Goal: Task Accomplishment & Management: Manage account settings

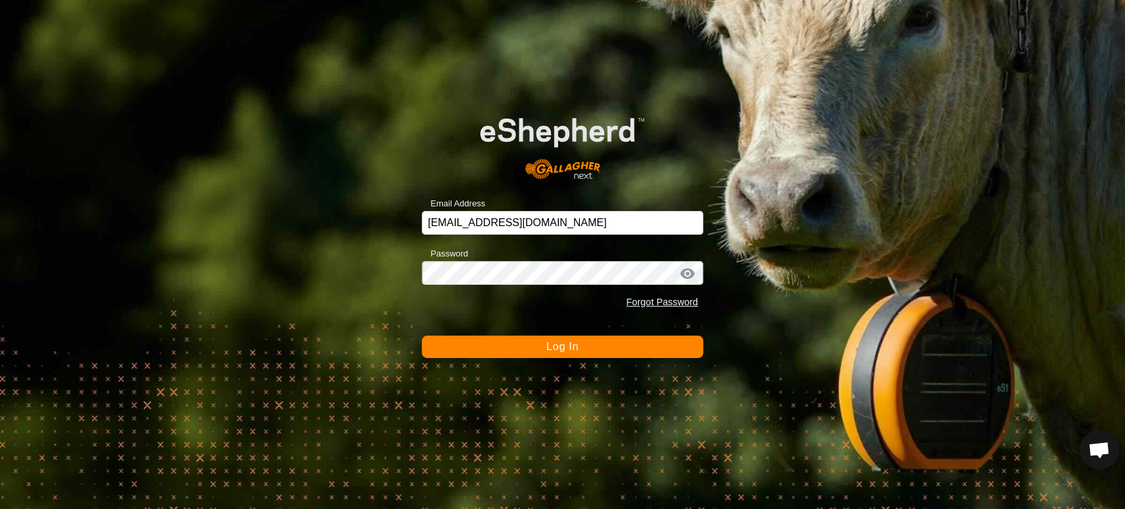
scroll to position [11202, 0]
click at [512, 344] on button "Log In" at bounding box center [562, 346] width 281 height 22
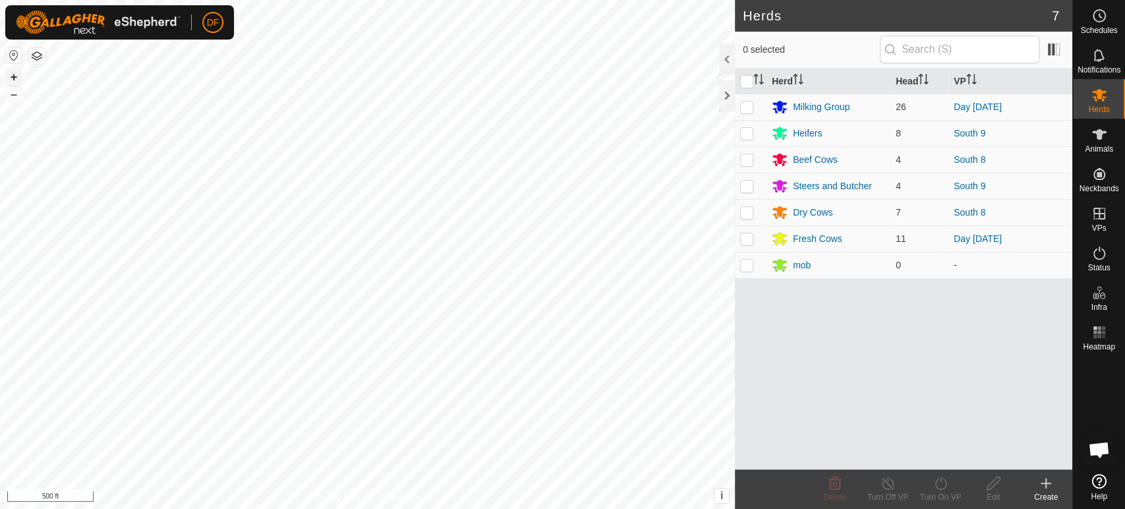
click at [11, 76] on button "+" at bounding box center [14, 77] width 16 height 16
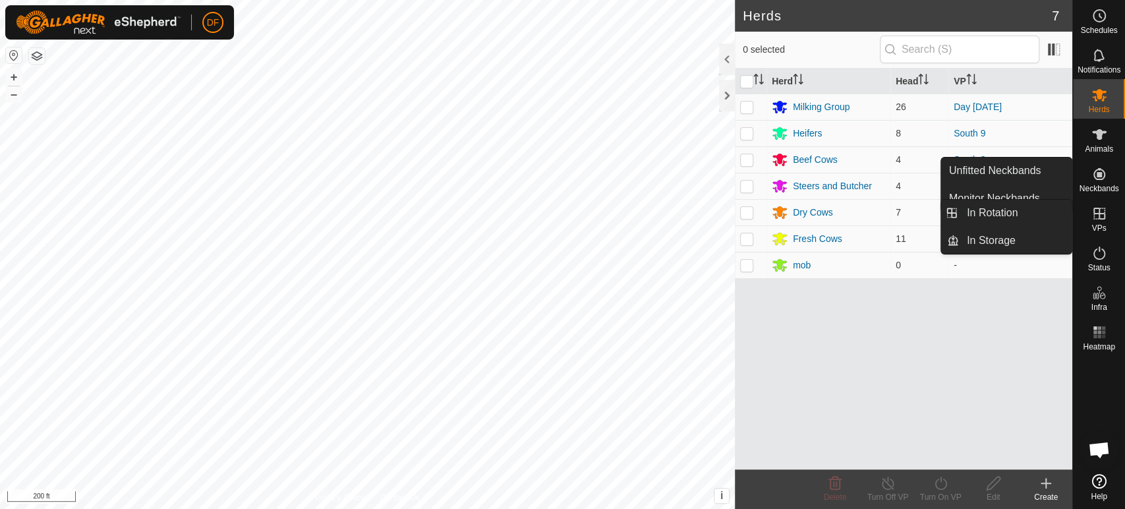
click at [1099, 216] on icon at bounding box center [1099, 214] width 16 height 16
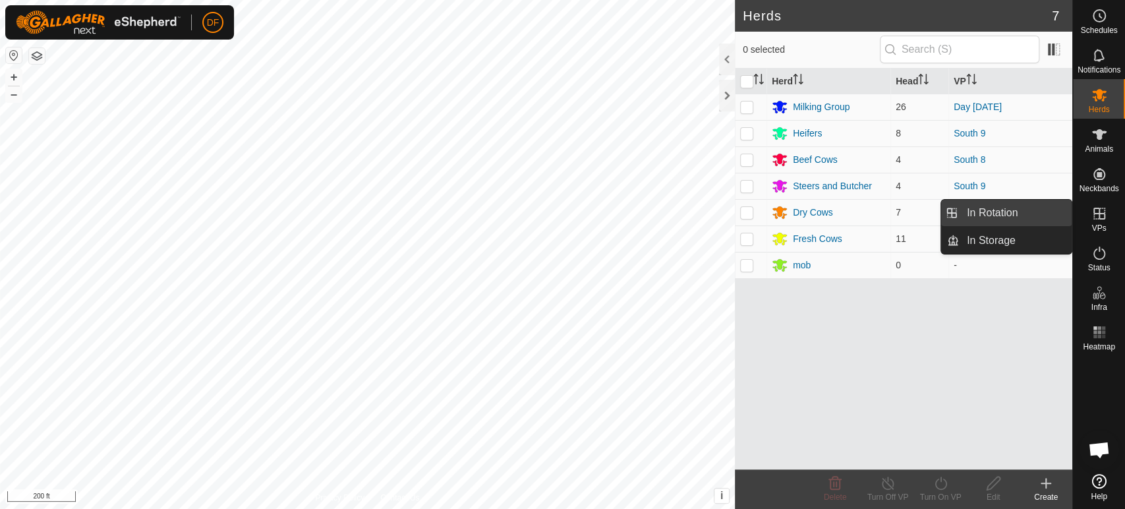
click at [1047, 221] on link "In Rotation" at bounding box center [1015, 213] width 113 height 26
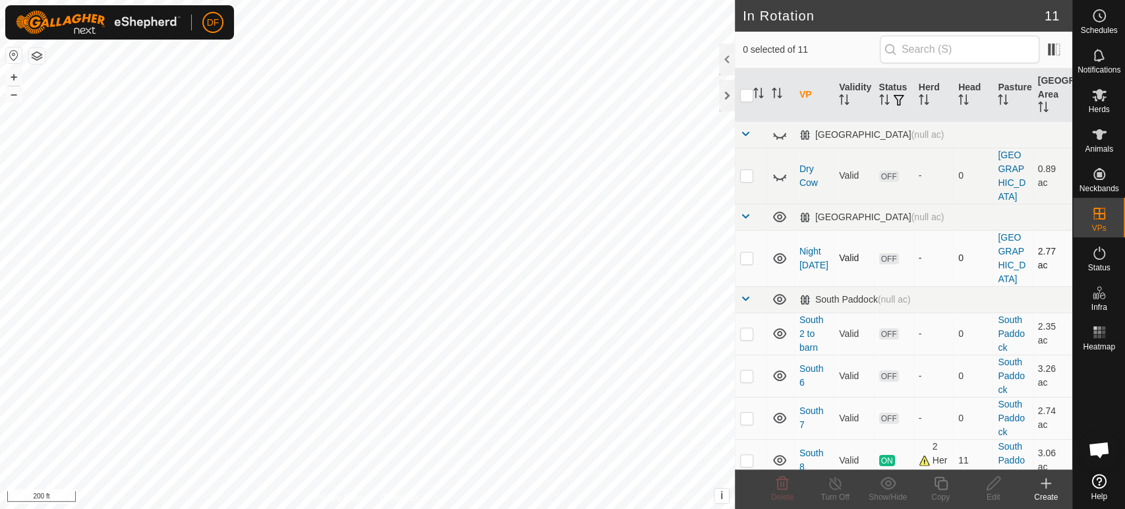
click at [747, 252] on p-checkbox at bounding box center [746, 257] width 13 height 11
checkbox input "false"
click at [744, 293] on span at bounding box center [745, 298] width 11 height 11
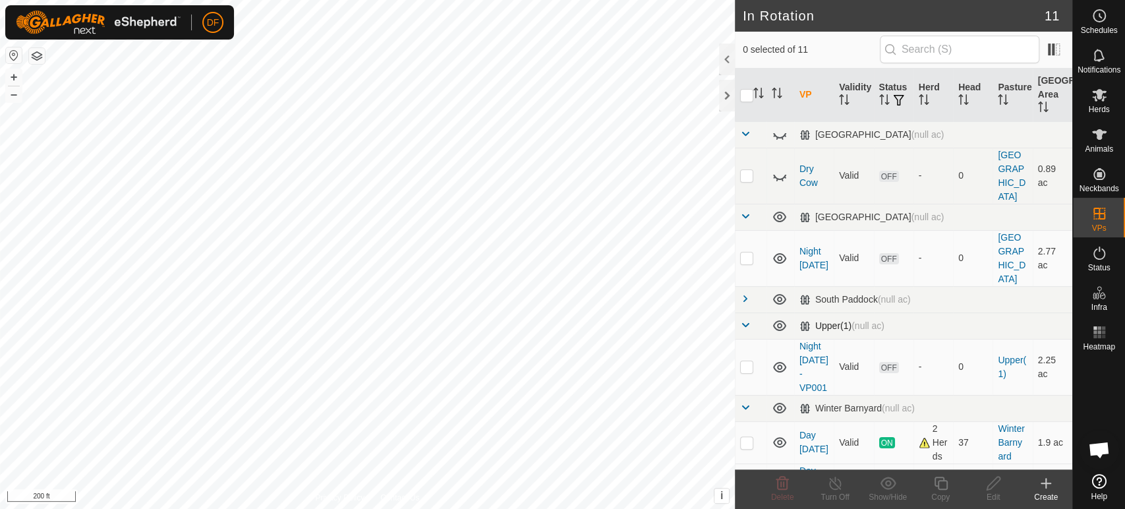
click at [743, 320] on span at bounding box center [745, 325] width 11 height 11
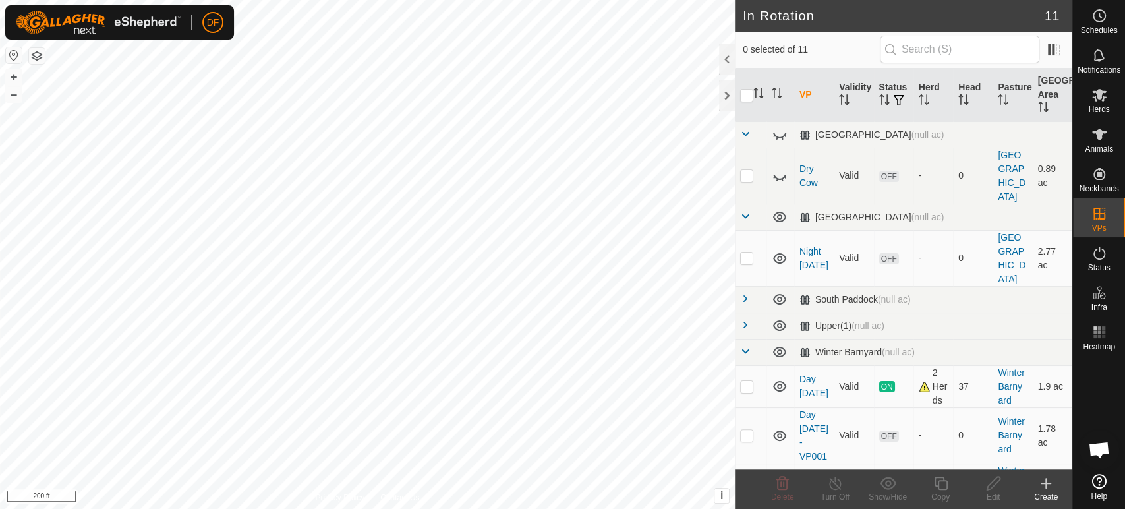
click at [750, 479] on p-checkbox at bounding box center [746, 484] width 13 height 11
click at [785, 491] on div "Delete" at bounding box center [782, 497] width 53 height 12
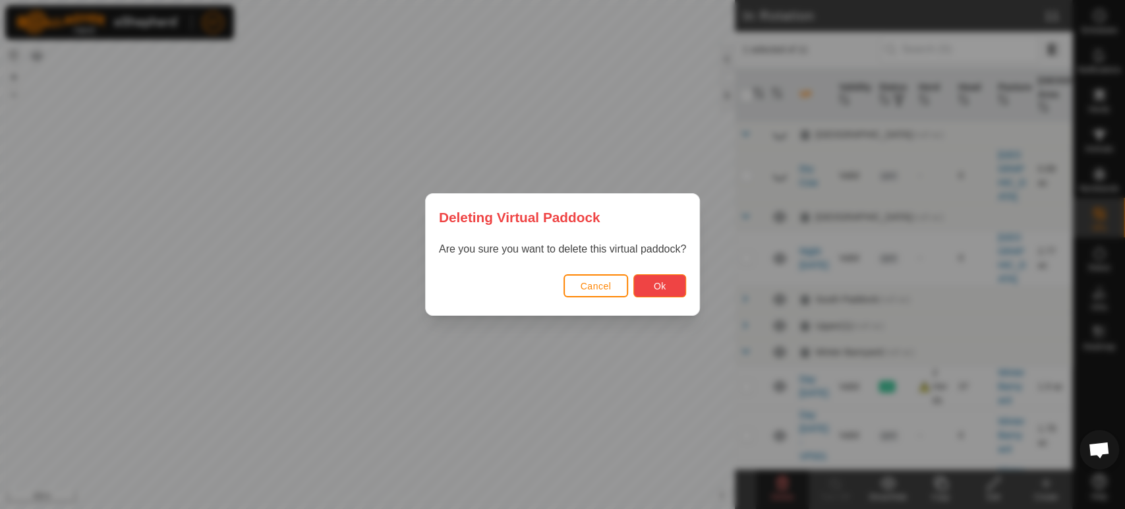
click at [673, 284] on button "Ok" at bounding box center [659, 285] width 53 height 23
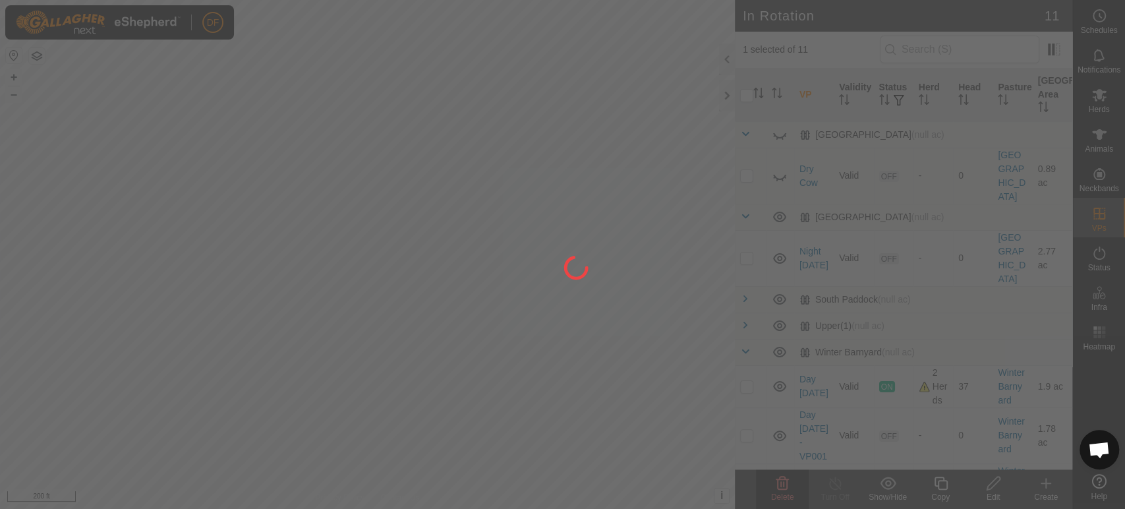
checkbox input "false"
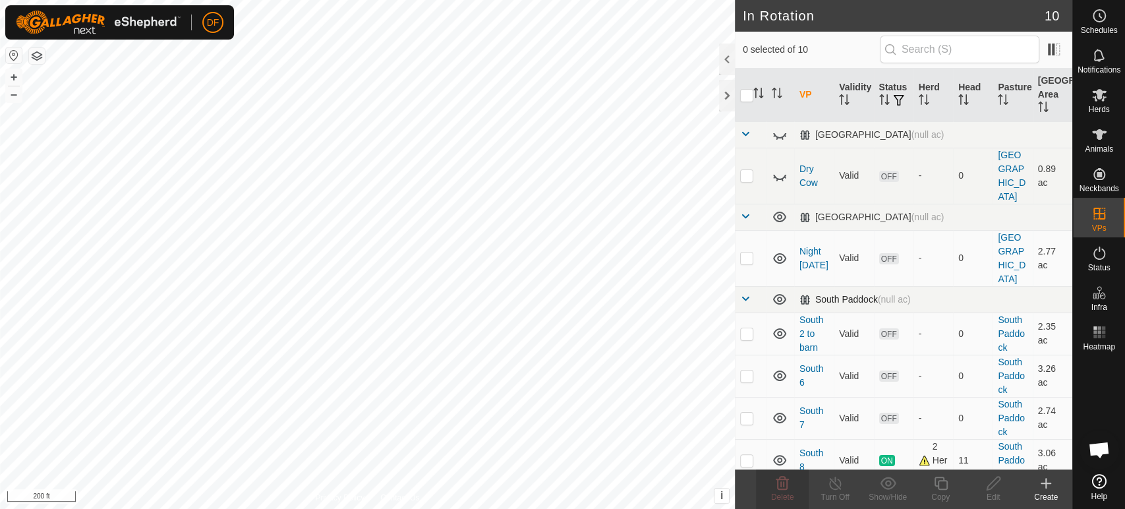
click at [743, 293] on span at bounding box center [745, 298] width 11 height 11
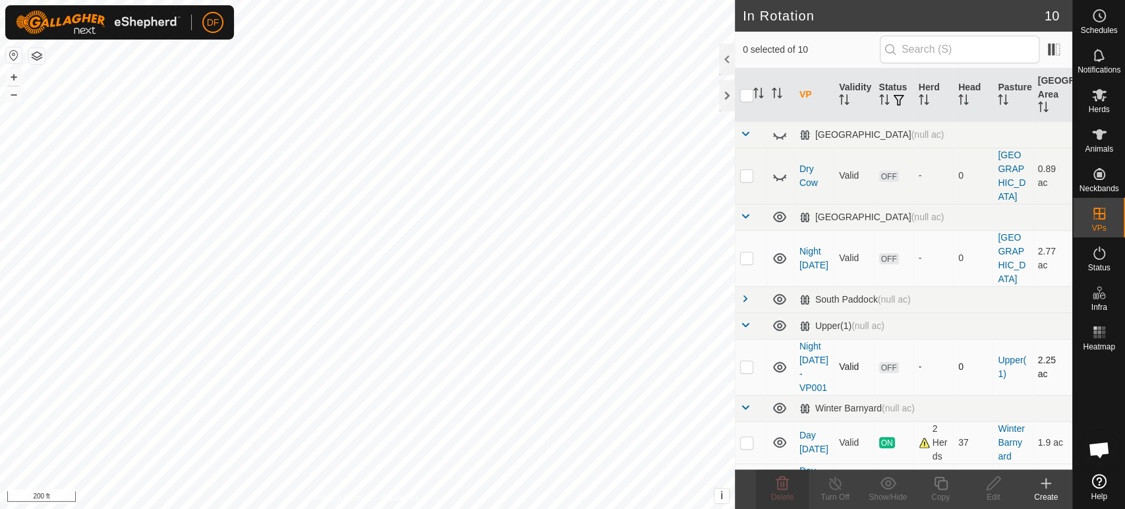
click at [746, 361] on p-checkbox at bounding box center [746, 366] width 13 height 11
checkbox input "true"
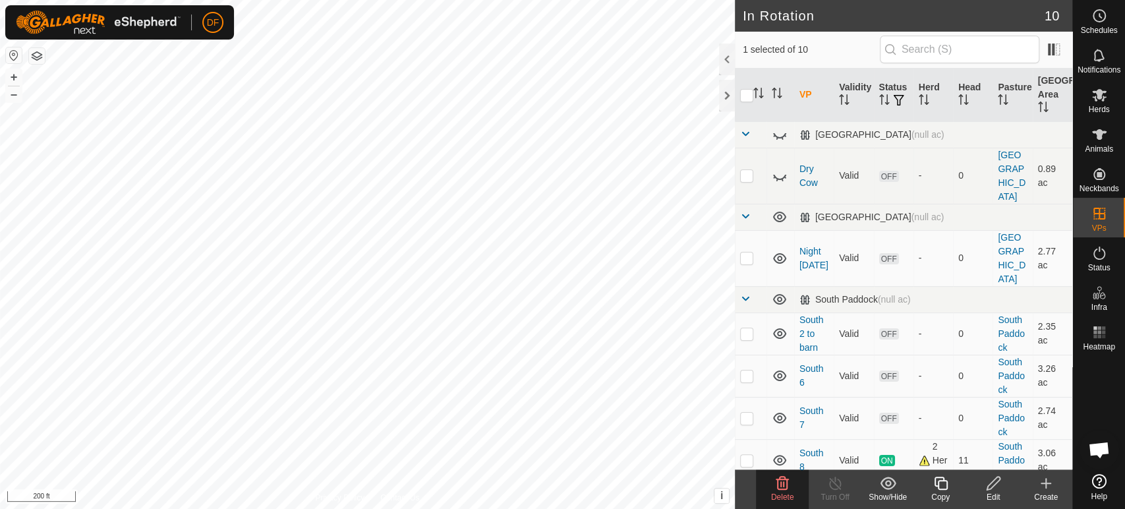
click at [795, 490] on delete-svg-icon at bounding box center [782, 483] width 53 height 16
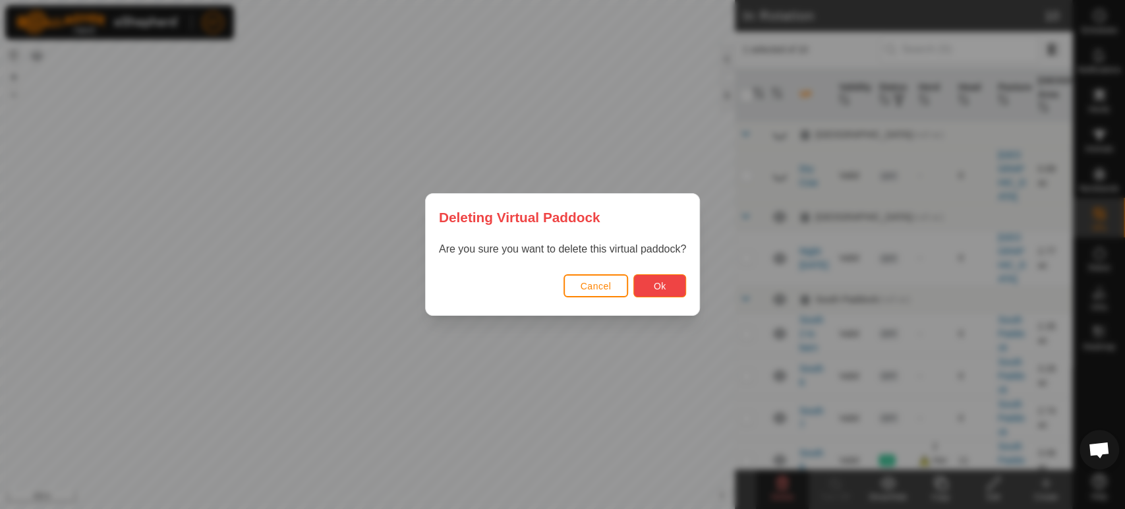
click at [655, 290] on span "Ok" at bounding box center [660, 286] width 13 height 11
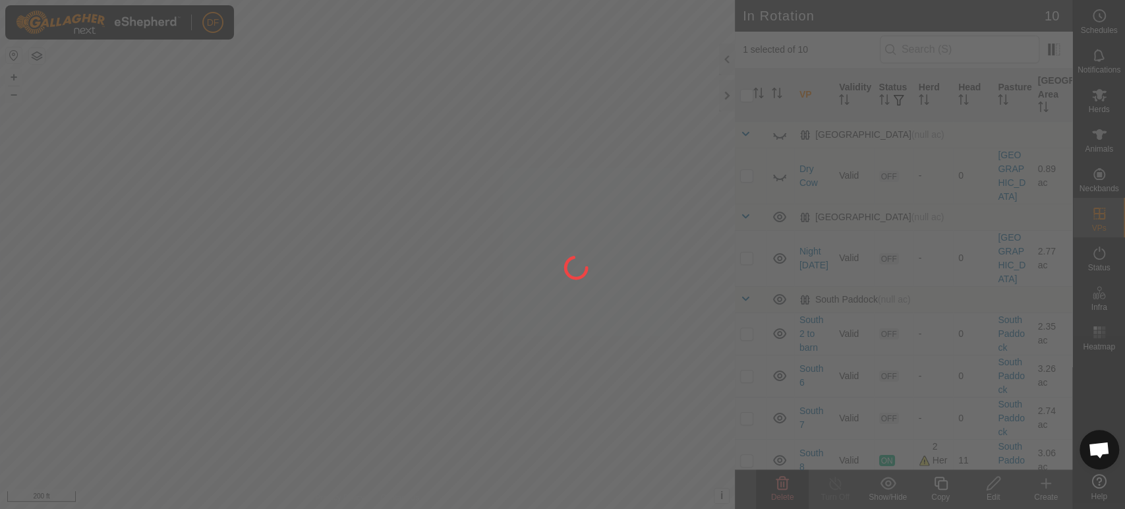
checkbox input "false"
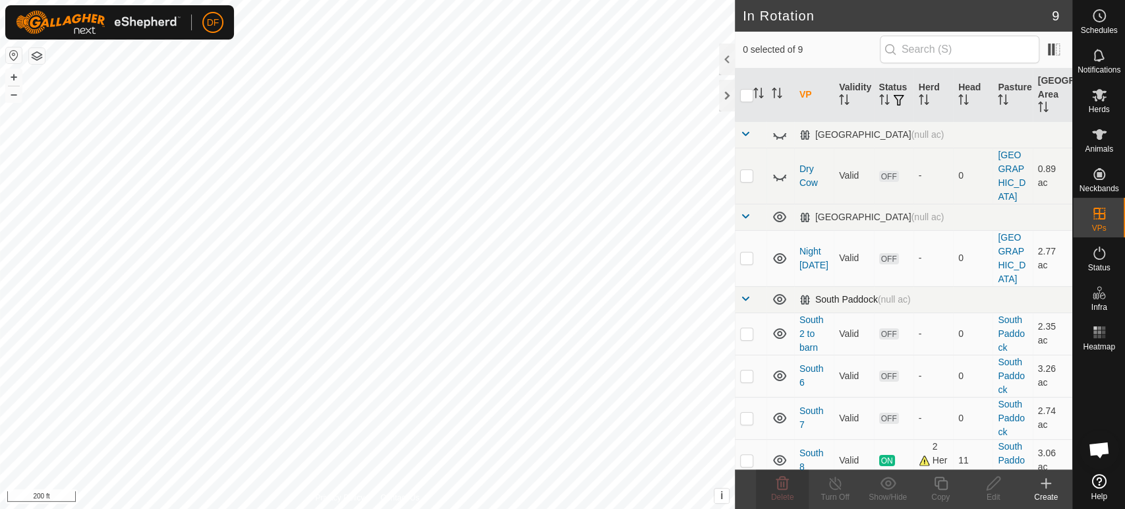
click at [747, 293] on span at bounding box center [745, 298] width 11 height 11
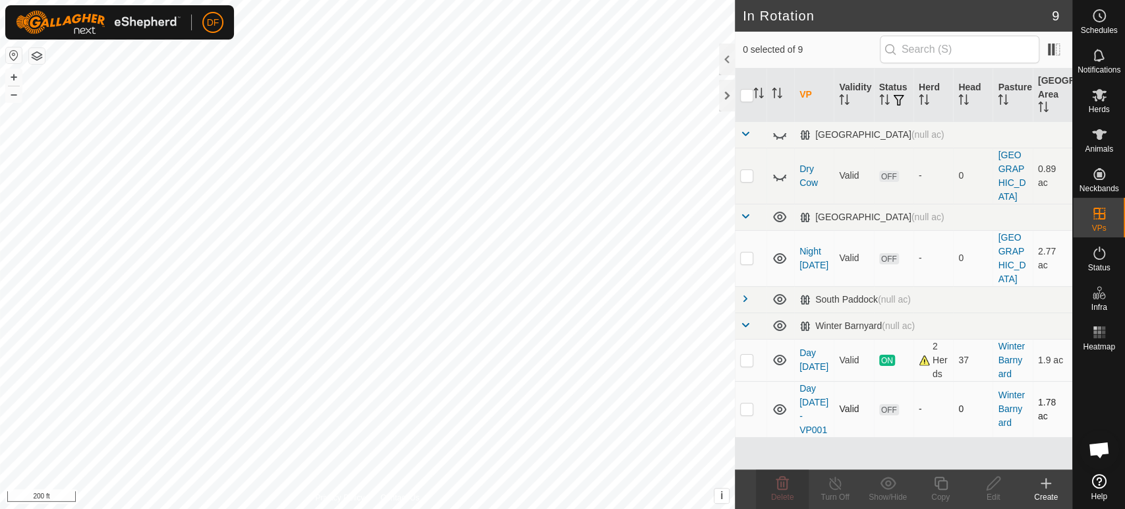
click at [748, 403] on p-checkbox at bounding box center [746, 408] width 13 height 11
checkbox input "true"
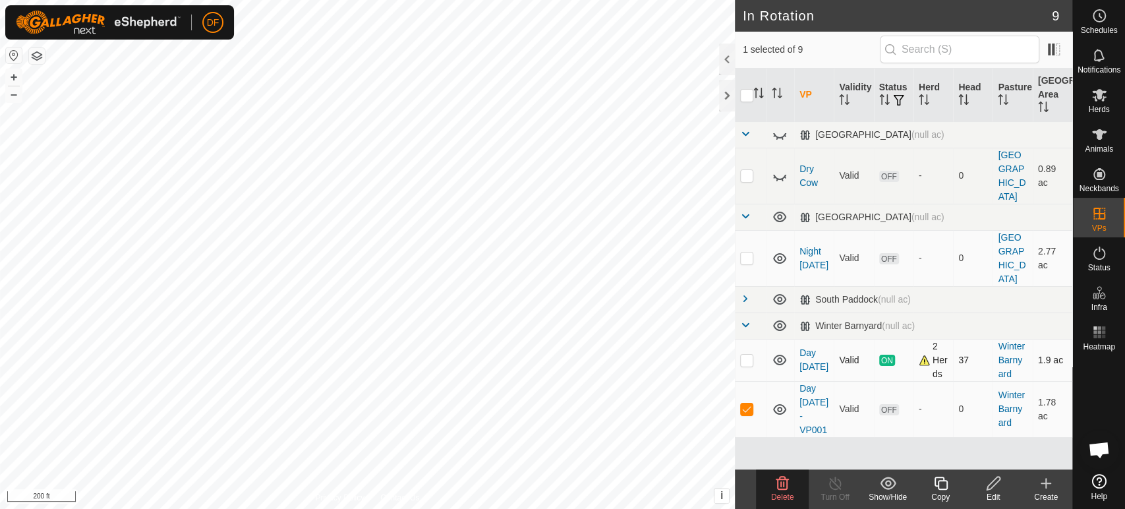
click at [745, 354] on p-checkbox at bounding box center [746, 359] width 13 height 11
click at [747, 354] on p-checkbox at bounding box center [746, 359] width 13 height 11
click at [781, 483] on icon at bounding box center [782, 483] width 16 height 16
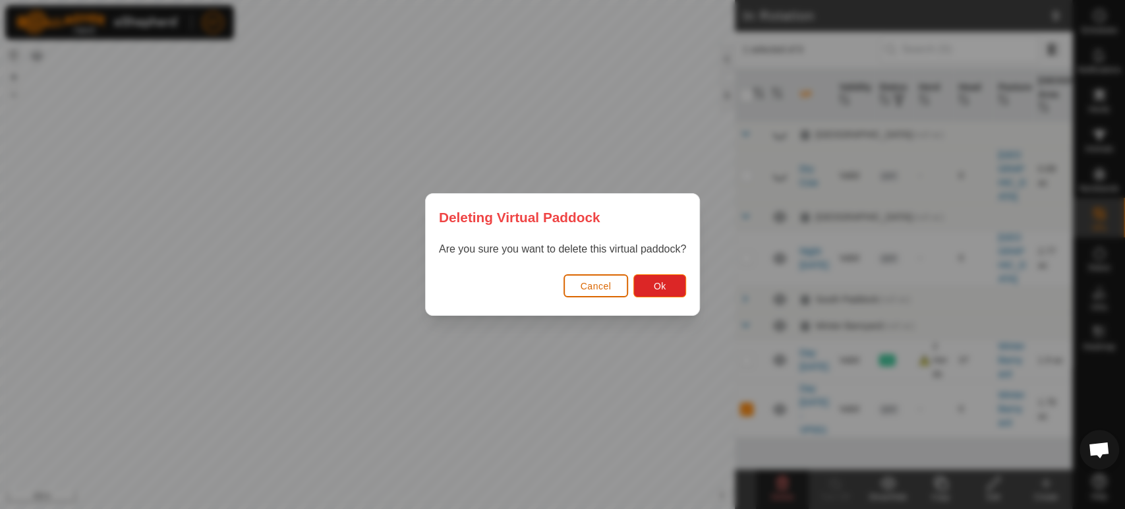
click at [605, 283] on span "Cancel" at bounding box center [595, 286] width 31 height 11
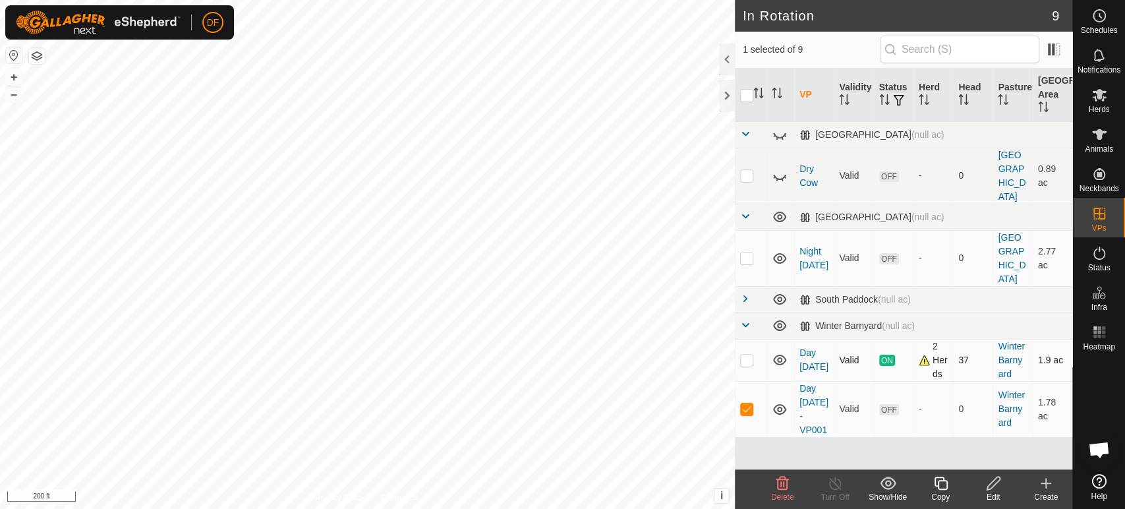
click at [741, 354] on p-checkbox at bounding box center [746, 359] width 13 height 11
checkbox input "true"
click at [744, 403] on p-checkbox at bounding box center [746, 408] width 13 height 11
checkbox input "false"
click at [742, 211] on span at bounding box center [745, 216] width 11 height 11
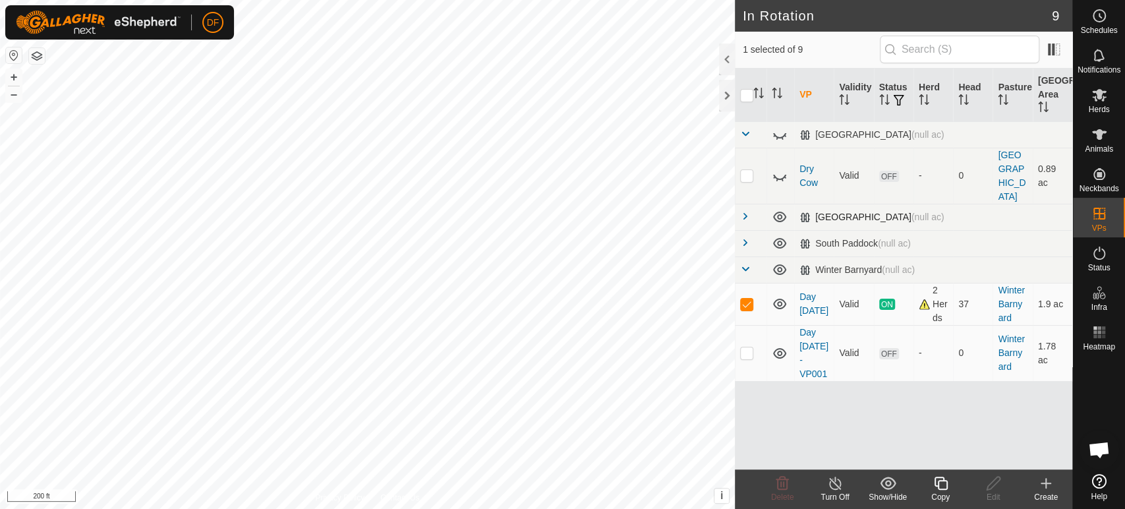
click at [742, 211] on span at bounding box center [745, 216] width 11 height 11
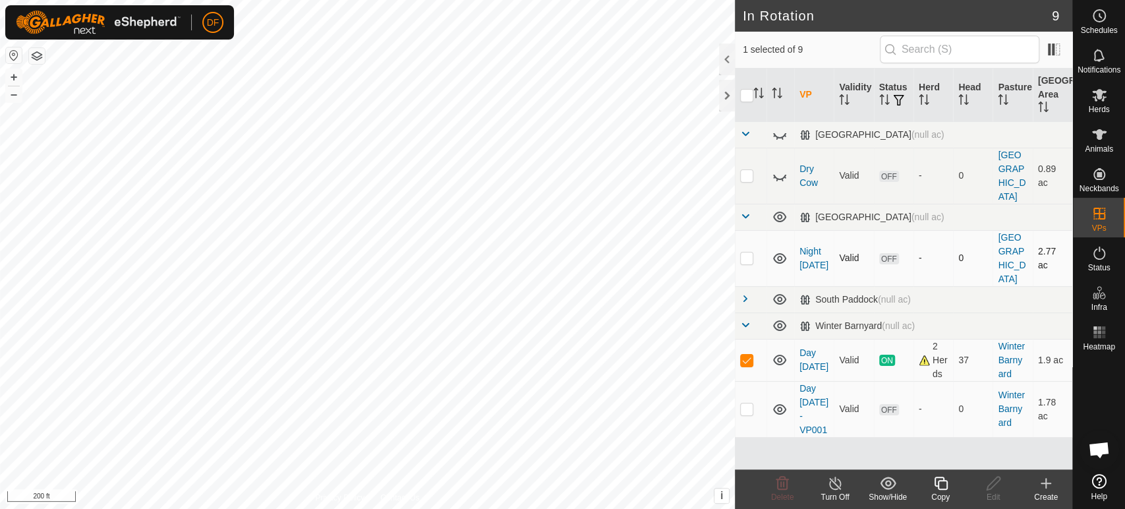
click at [746, 252] on p-checkbox at bounding box center [746, 257] width 13 height 11
checkbox input "true"
click at [744, 354] on p-checkbox at bounding box center [746, 359] width 13 height 11
checkbox input "false"
click at [747, 403] on p-checkbox at bounding box center [746, 408] width 13 height 11
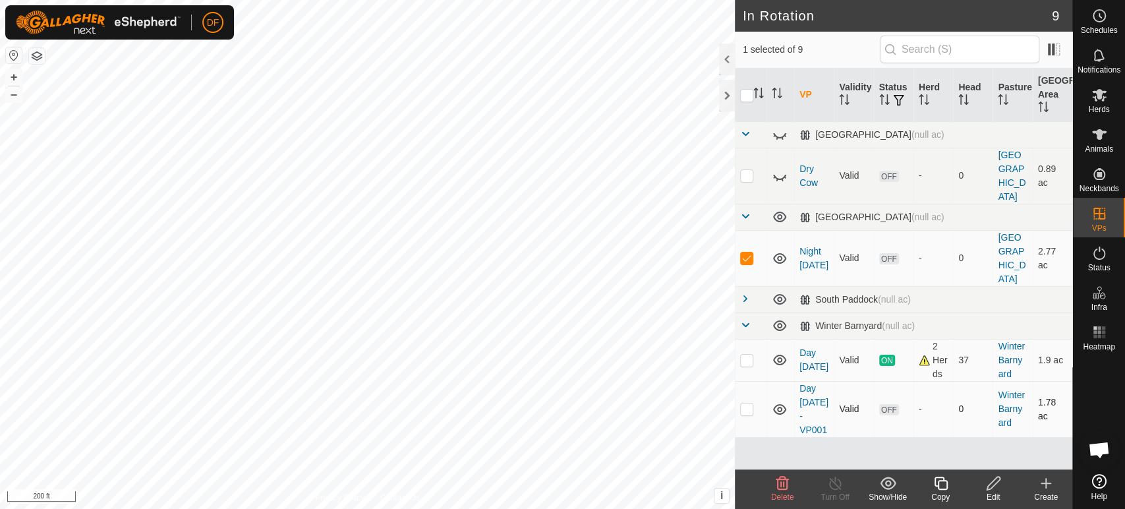
checkbox input "true"
click at [785, 485] on icon at bounding box center [782, 483] width 16 height 16
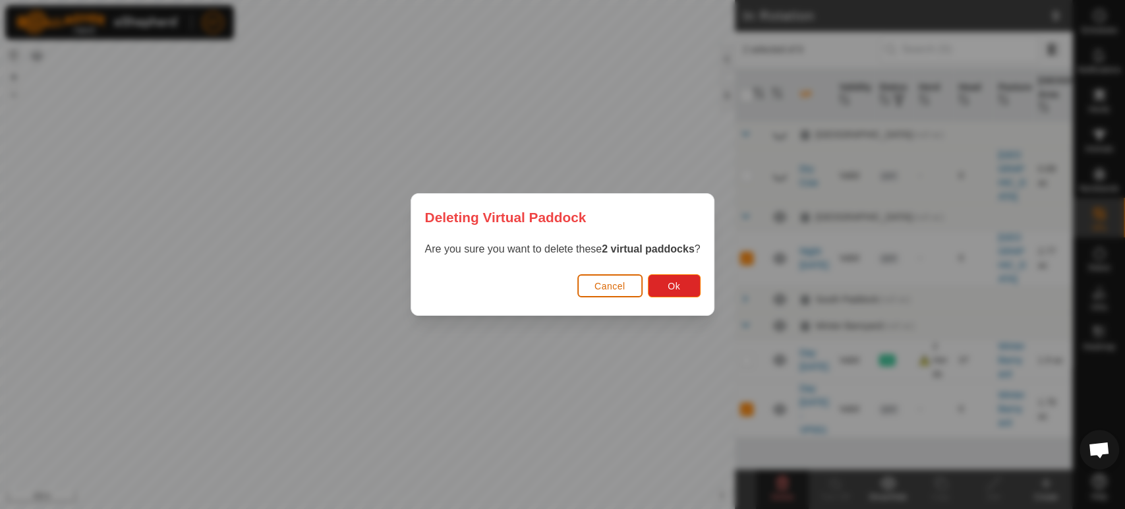
click at [617, 278] on button "Cancel" at bounding box center [609, 285] width 65 height 23
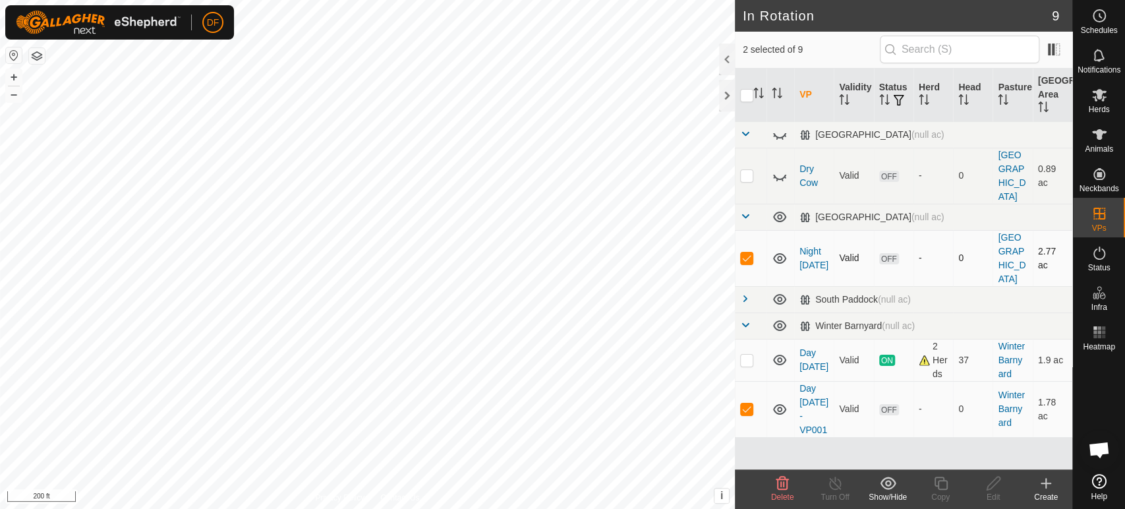
click at [743, 252] on p-checkbox at bounding box center [746, 257] width 13 height 11
checkbox input "false"
click at [781, 486] on icon at bounding box center [782, 482] width 13 height 13
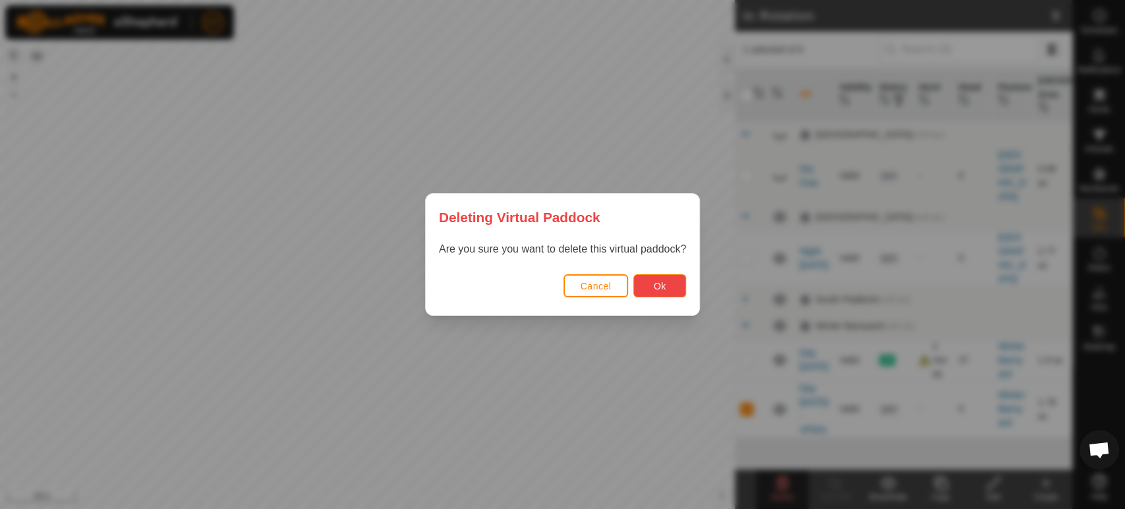
click at [661, 294] on button "Ok" at bounding box center [659, 285] width 53 height 23
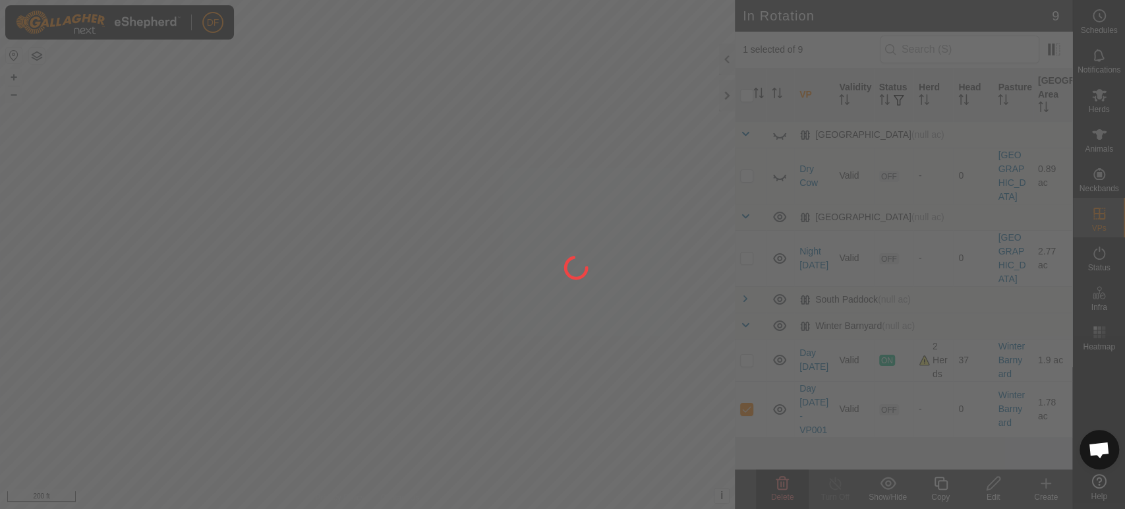
checkbox input "false"
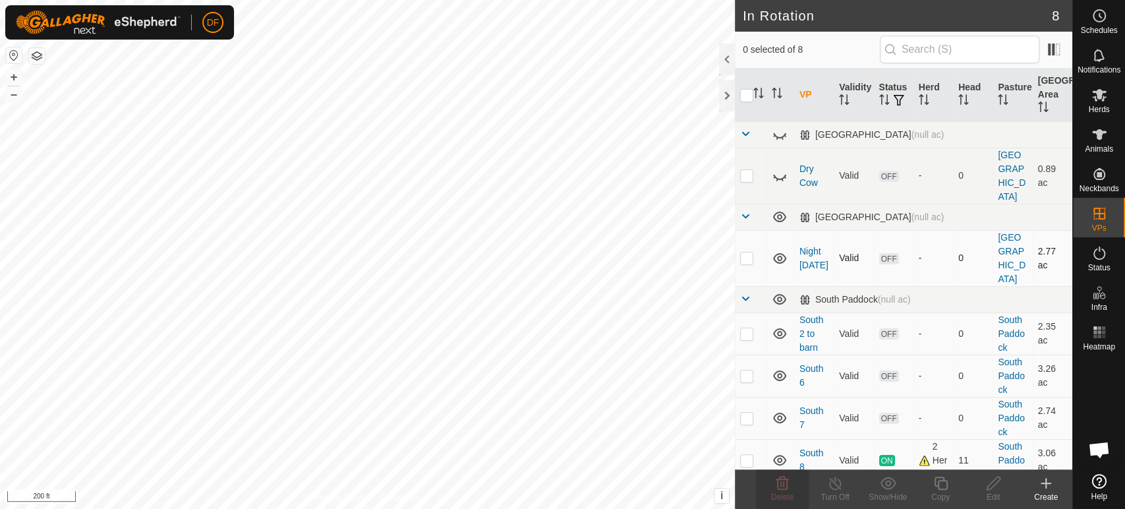
click at [744, 252] on p-checkbox at bounding box center [746, 257] width 13 height 11
checkbox input "true"
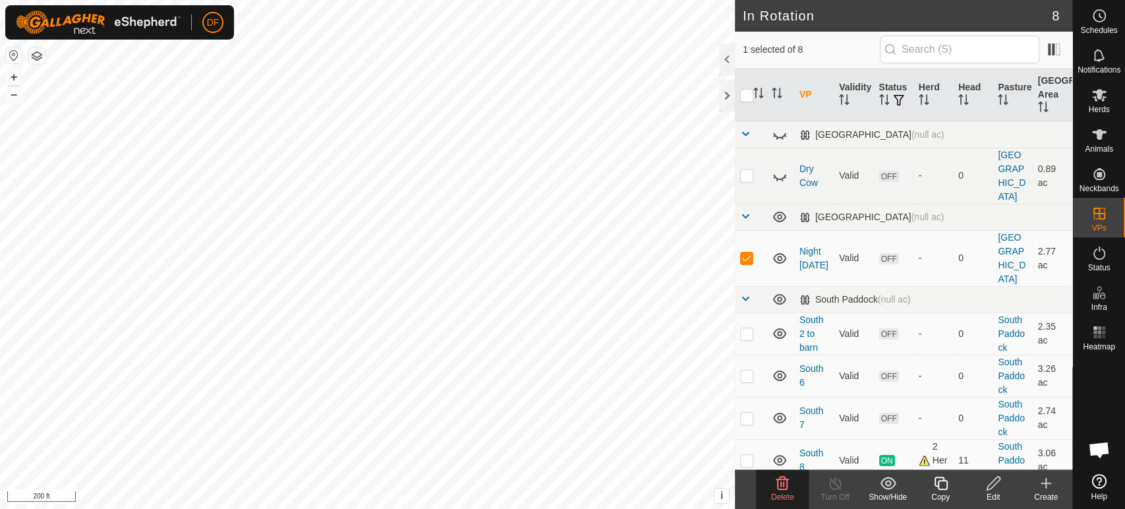
click at [985, 491] on div "Edit" at bounding box center [992, 497] width 53 height 12
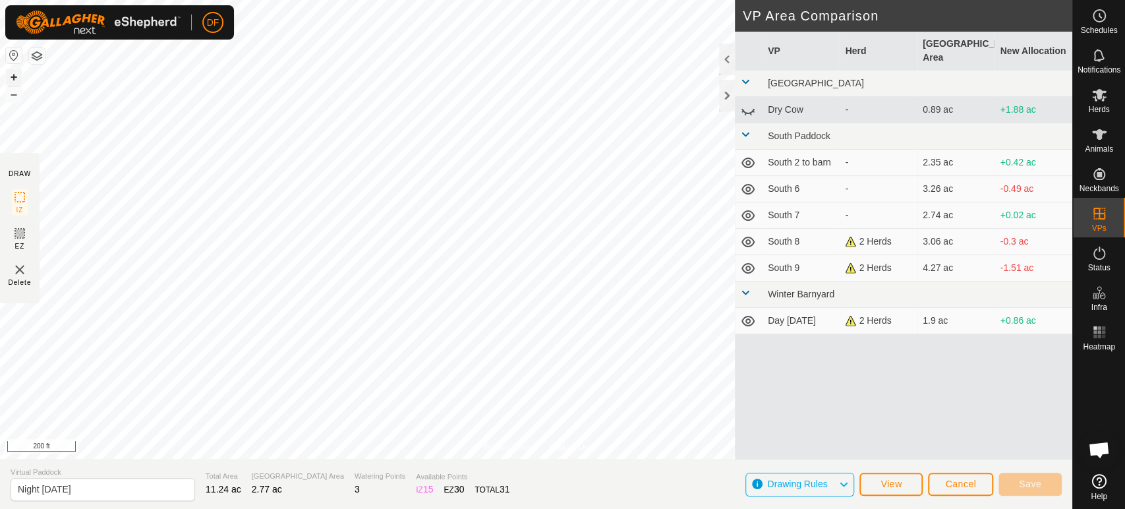
click at [12, 79] on button "+" at bounding box center [14, 77] width 16 height 16
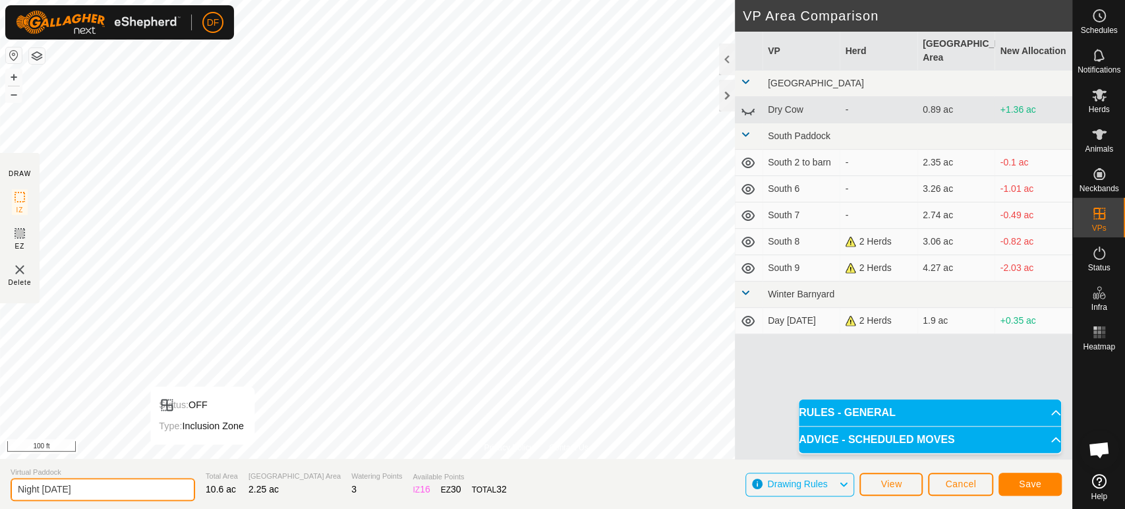
drag, startPoint x: 76, startPoint y: 489, endPoint x: 0, endPoint y: 478, distance: 76.6
click at [0, 478] on section "Virtual Paddock Night [DATE] Total Area 10.6 ac Grazing Area 2.25 ac Watering P…" at bounding box center [536, 484] width 1072 height 50
type input "Day [DATE]"
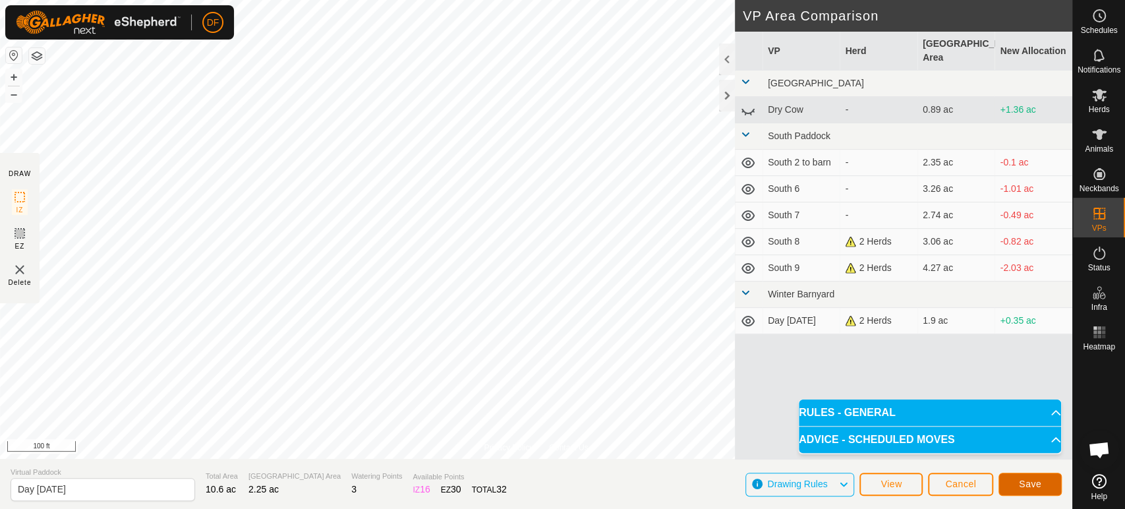
click at [1022, 484] on span "Save" at bounding box center [1029, 483] width 22 height 11
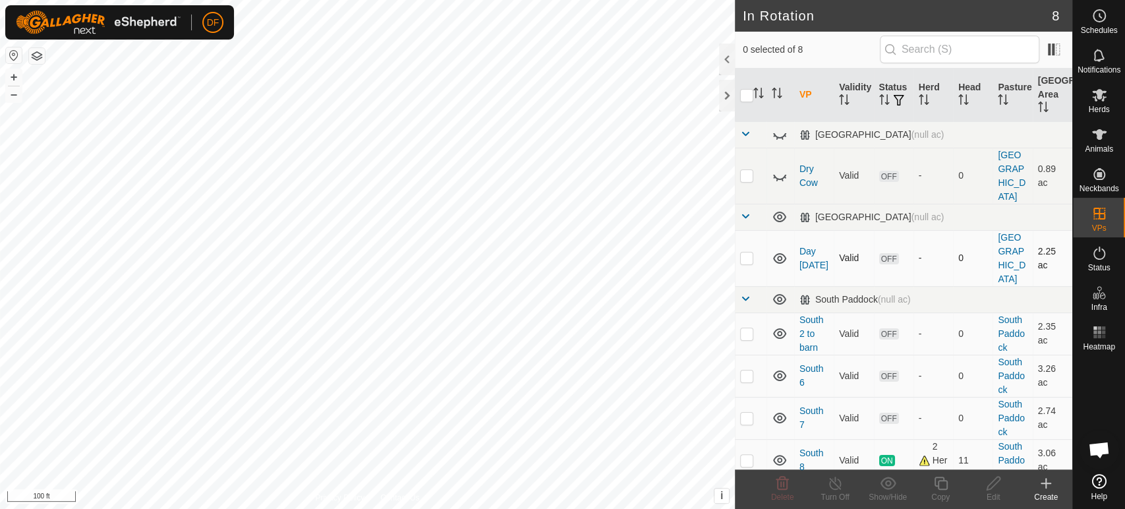
click at [746, 230] on td at bounding box center [751, 258] width 32 height 56
checkbox input "true"
click at [941, 482] on icon at bounding box center [940, 483] width 16 height 16
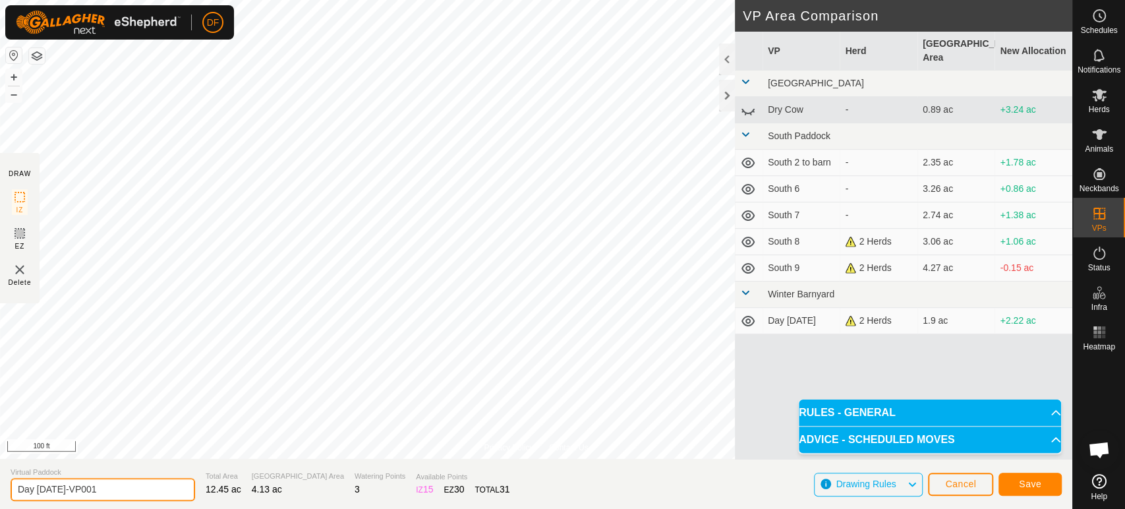
drag, startPoint x: 103, startPoint y: 494, endPoint x: 59, endPoint y: 487, distance: 45.3
click at [59, 487] on input "Day [DATE]-VP001" at bounding box center [103, 489] width 184 height 23
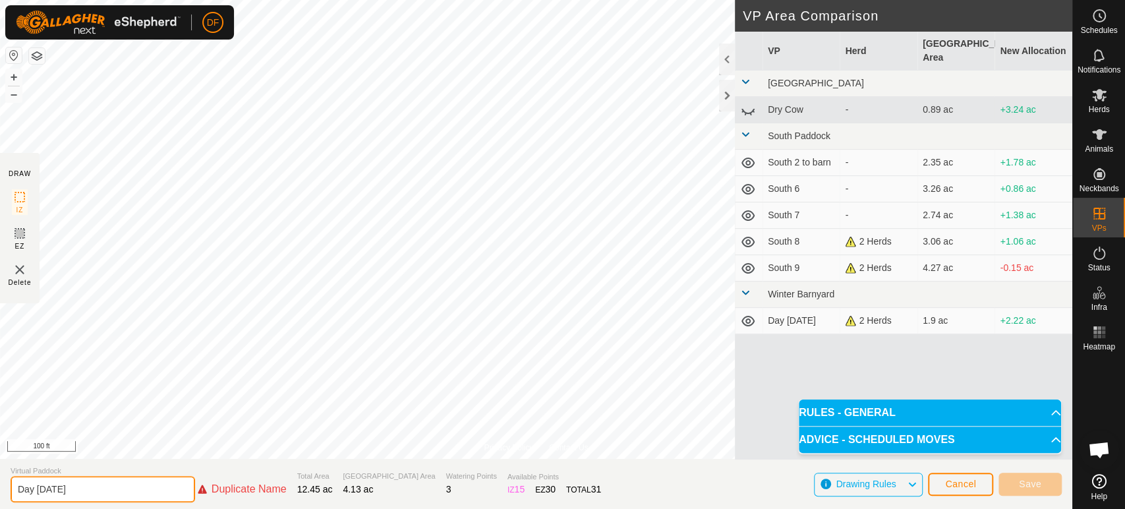
click at [35, 490] on input "Day [DATE]" at bounding box center [103, 489] width 184 height 26
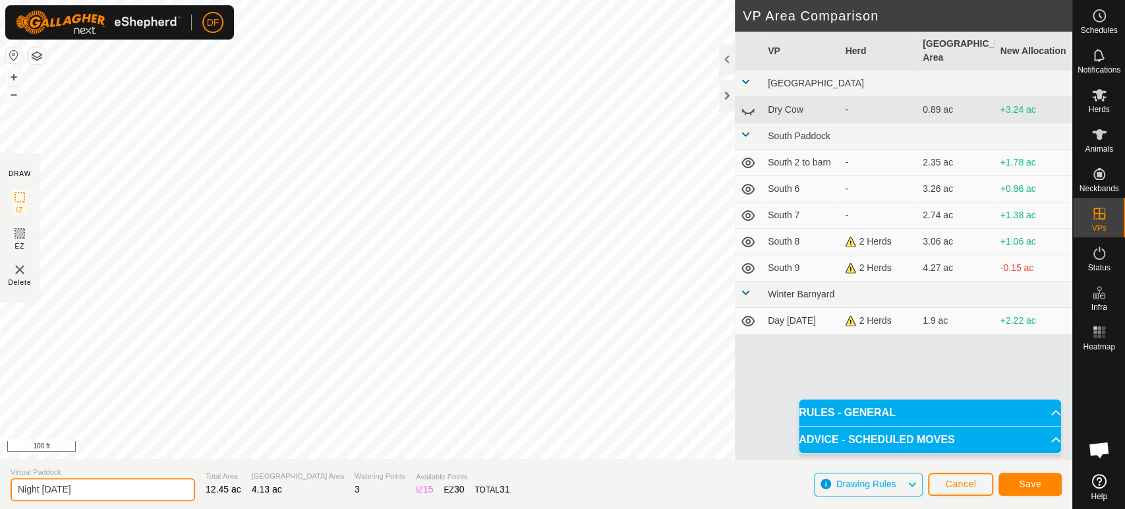
type input "Night [DATE]"
click at [1029, 484] on span "Save" at bounding box center [1029, 483] width 22 height 11
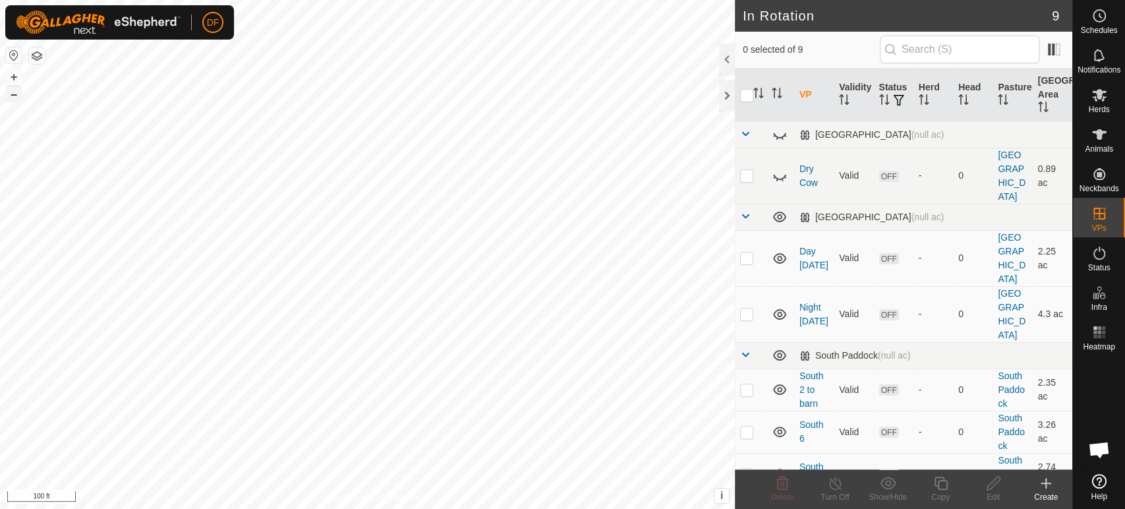
click at [13, 97] on button "–" at bounding box center [14, 94] width 16 height 16
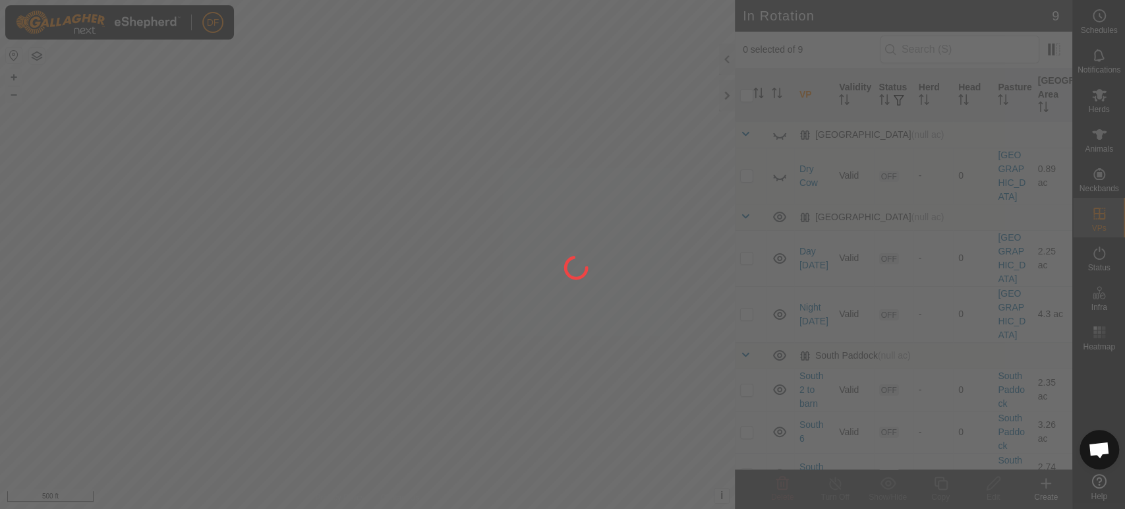
click at [337, 213] on div "DF Schedules Notifications Herds Animals Neckbands VPs Status Infra Heatmap Hel…" at bounding box center [562, 254] width 1125 height 509
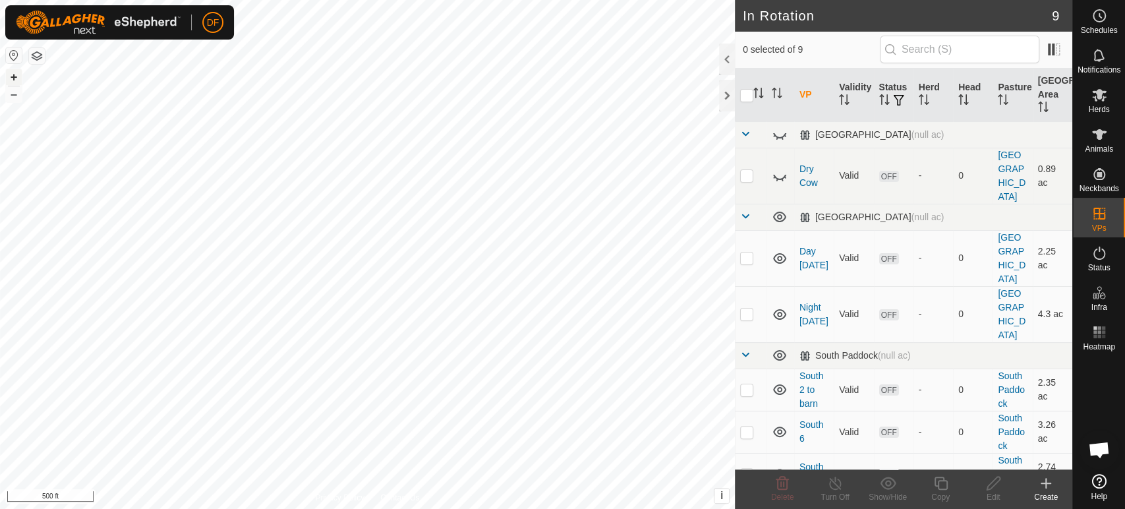
click at [14, 74] on button "+" at bounding box center [14, 77] width 16 height 16
checkbox input "true"
click at [941, 489] on icon at bounding box center [939, 482] width 13 height 13
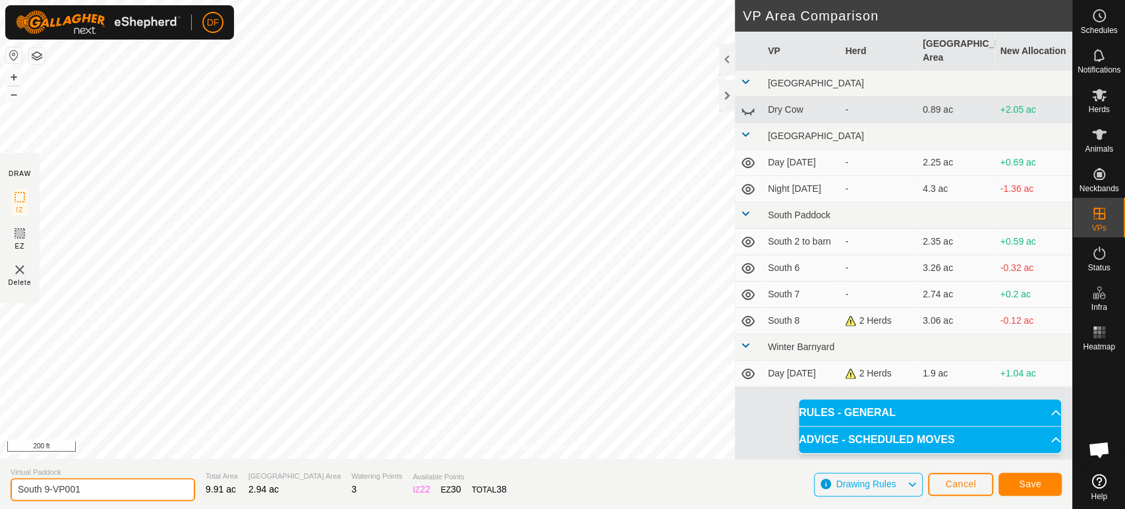
click at [84, 489] on input "South 9-VP001" at bounding box center [103, 489] width 184 height 23
type input "South 10"
click at [1026, 486] on span "Save" at bounding box center [1029, 483] width 22 height 11
